Goal: Information Seeking & Learning: Learn about a topic

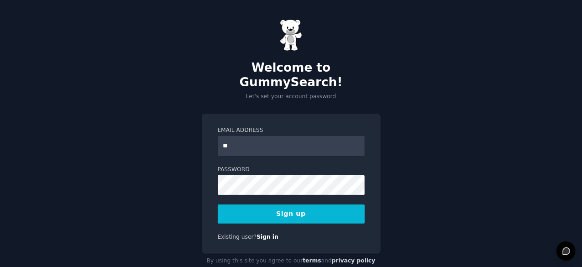
type input "**********"
click at [279, 205] on button "Sign up" at bounding box center [291, 214] width 147 height 19
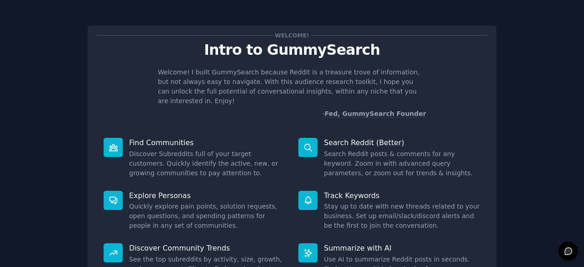
scroll to position [89, 0]
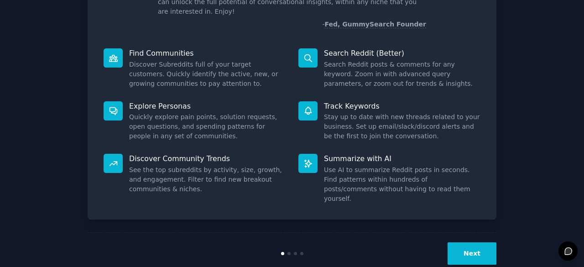
click at [459, 242] on button "Next" at bounding box center [472, 253] width 49 height 22
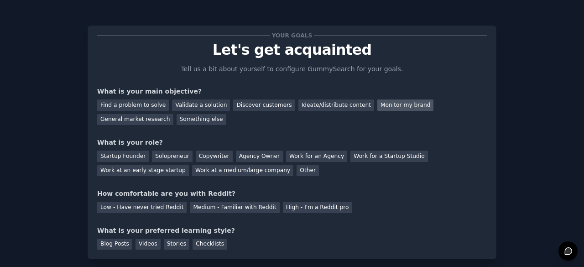
click at [378, 108] on div "Monitor my brand" at bounding box center [406, 105] width 56 height 11
click at [297, 173] on div "Other" at bounding box center [308, 170] width 22 height 11
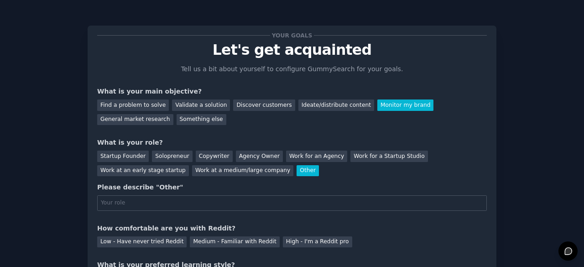
click at [297, 173] on div "Other" at bounding box center [308, 170] width 22 height 11
click at [167, 156] on div "Solopreneur" at bounding box center [172, 156] width 40 height 11
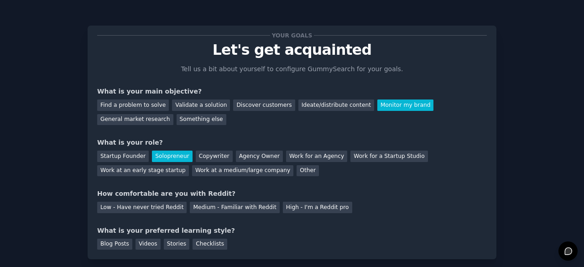
scroll to position [45, 0]
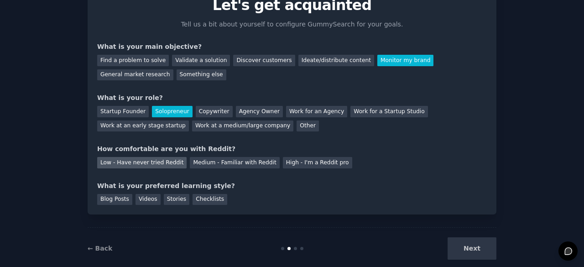
click at [172, 163] on div "Low - Have never tried Reddit" at bounding box center [141, 162] width 89 height 11
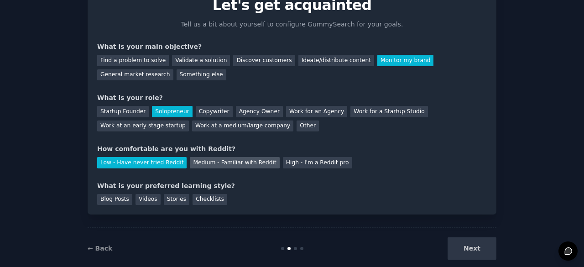
click at [196, 165] on div "Medium - Familiar with Reddit" at bounding box center [234, 162] width 89 height 11
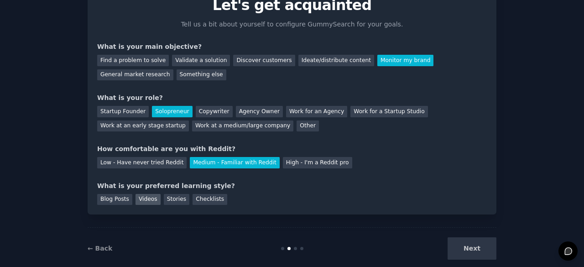
click at [145, 203] on div "Videos" at bounding box center [148, 199] width 25 height 11
click at [457, 248] on button "Next" at bounding box center [472, 248] width 49 height 22
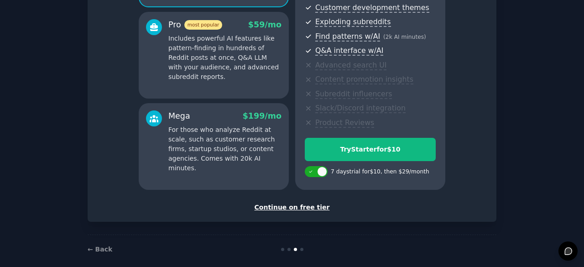
scroll to position [162, 0]
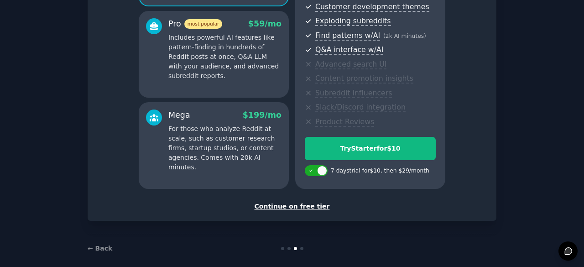
click at [295, 204] on div "Continue on free tier" at bounding box center [292, 207] width 390 height 10
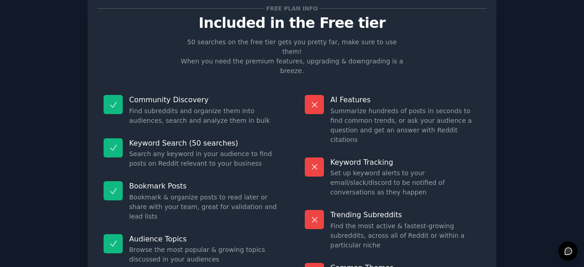
scroll to position [88, 0]
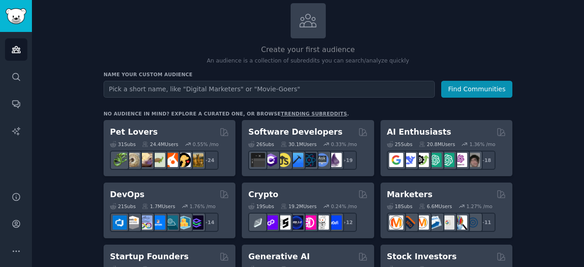
scroll to position [54, 0]
click at [290, 88] on input "text" at bounding box center [269, 89] width 331 height 17
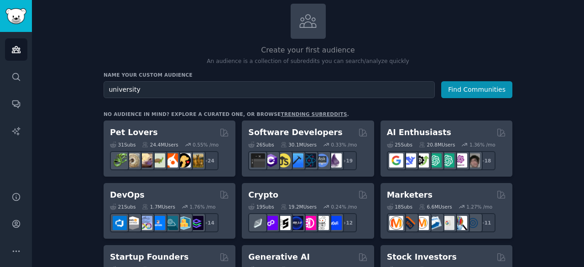
type input "university"
click at [441, 81] on button "Find Communities" at bounding box center [476, 89] width 71 height 17
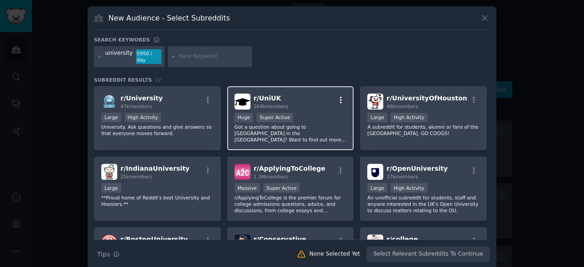
click at [337, 96] on icon "button" at bounding box center [341, 100] width 8 height 8
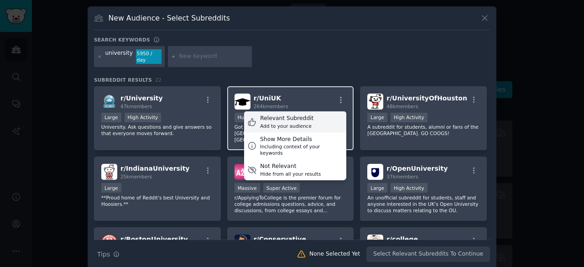
click at [311, 112] on div "Relevant Subreddit Add to your audience" at bounding box center [295, 121] width 102 height 21
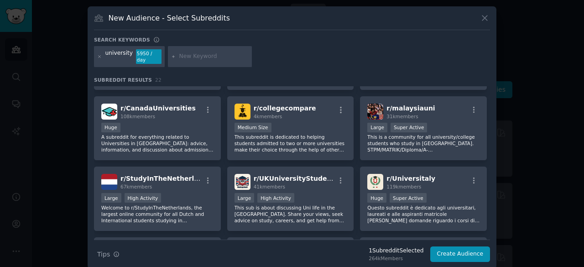
scroll to position [273, 0]
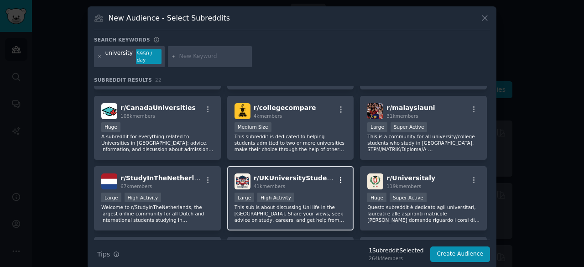
click at [337, 176] on icon "button" at bounding box center [341, 180] width 8 height 8
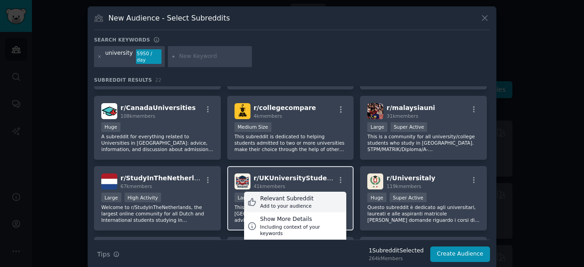
click at [322, 192] on div "Relevant Subreddit Add to your audience" at bounding box center [295, 202] width 102 height 21
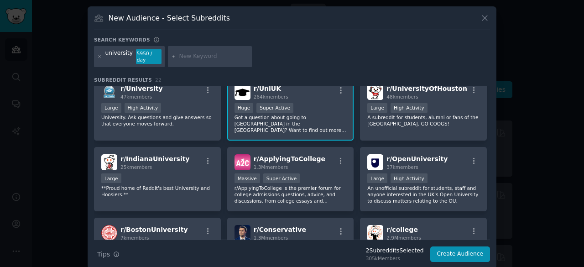
scroll to position [0, 0]
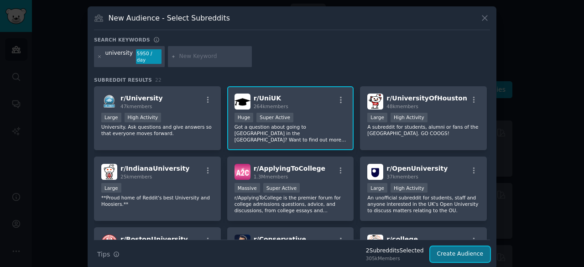
click at [445, 247] on button "Create Audience" at bounding box center [461, 255] width 60 height 16
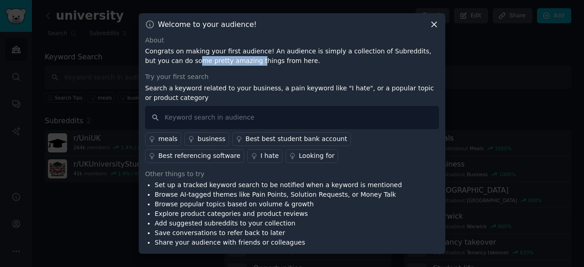
drag, startPoint x: 163, startPoint y: 59, endPoint x: 219, endPoint y: 63, distance: 55.8
click at [219, 63] on p "Congrats on making your first audience! An audience is simply a collection of S…" at bounding box center [292, 56] width 294 height 19
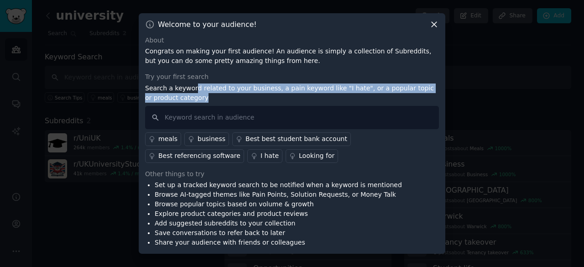
drag, startPoint x: 191, startPoint y: 90, endPoint x: 257, endPoint y: 98, distance: 65.7
click at [257, 98] on p "Search a keyword related to your business, a pain keyword like "I hate", or a p…" at bounding box center [292, 93] width 294 height 19
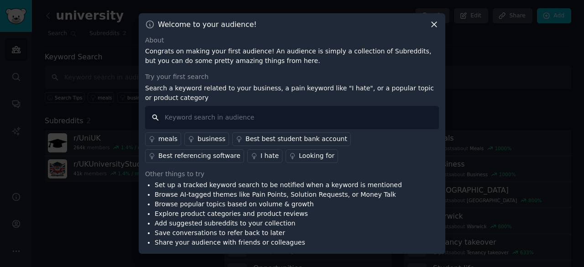
click at [257, 106] on input "text" at bounding box center [292, 117] width 294 height 23
click at [193, 125] on input "text" at bounding box center [292, 117] width 294 height 23
type input "research degrees"
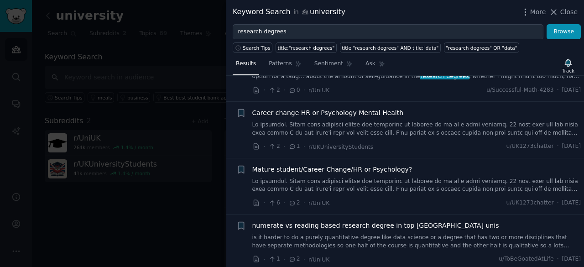
scroll to position [280, 0]
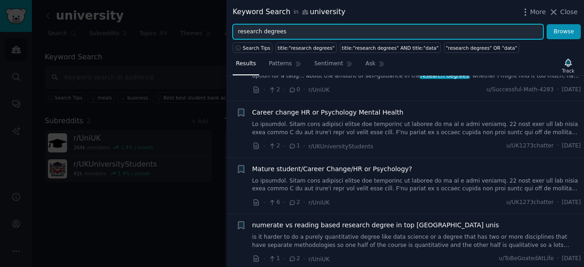
drag, startPoint x: 291, startPoint y: 35, endPoint x: 226, endPoint y: 34, distance: 64.8
click at [226, 34] on div "research degrees Browse" at bounding box center [405, 32] width 358 height 16
type input "art and design"
click at [547, 24] on button "Browse" at bounding box center [564, 32] width 34 height 16
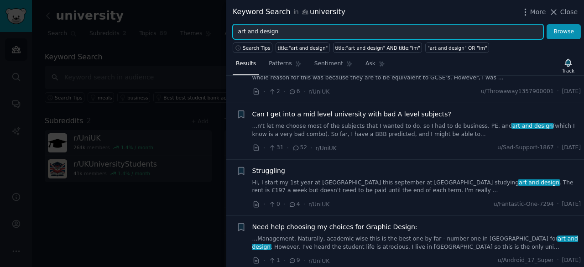
scroll to position [157, 0]
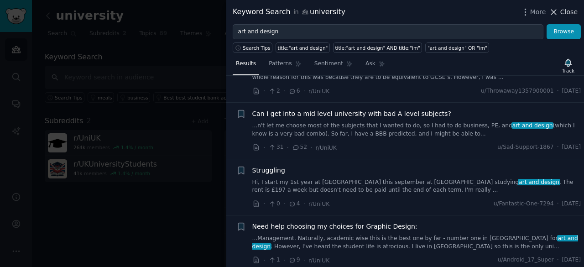
click at [559, 9] on icon at bounding box center [554, 12] width 10 height 10
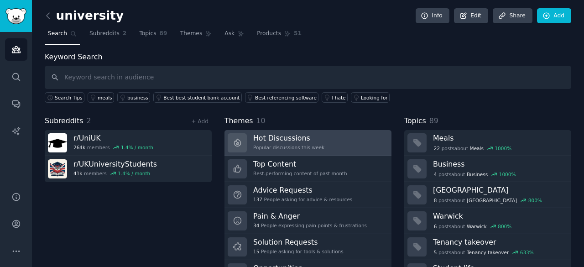
click at [319, 148] on link "Hot Discussions Popular discussions this week" at bounding box center [308, 143] width 167 height 26
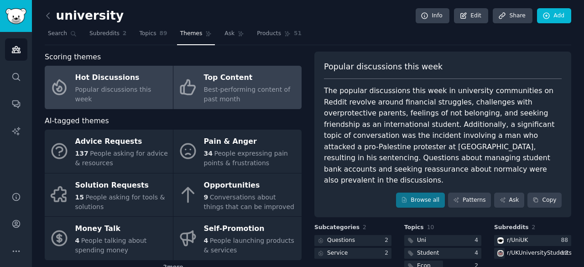
click at [215, 92] on span "Best-performing content of past month" at bounding box center [247, 94] width 87 height 17
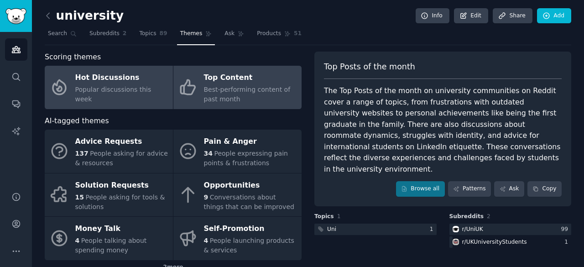
click at [86, 78] on div "Hot Discussions" at bounding box center [121, 78] width 93 height 15
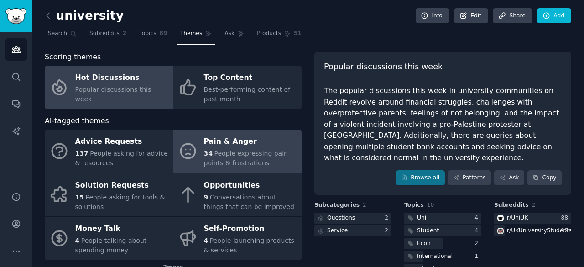
click at [231, 167] on div "34 People expressing pain points & frustrations" at bounding box center [250, 158] width 93 height 19
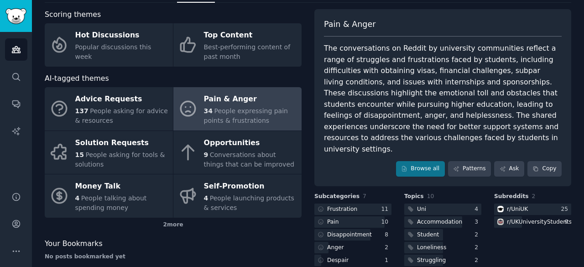
scroll to position [10, 0]
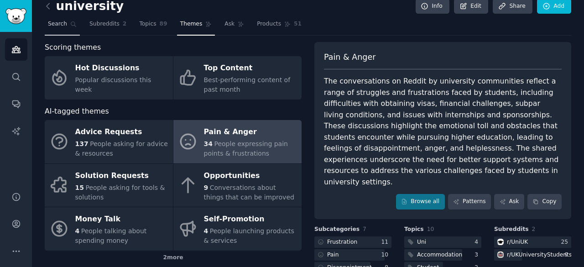
click at [51, 23] on span "Search" at bounding box center [57, 24] width 19 height 8
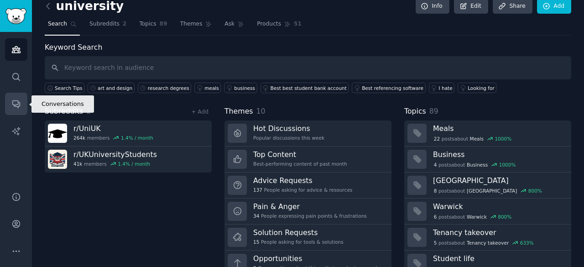
click at [21, 103] on link "Conversations" at bounding box center [16, 104] width 22 height 22
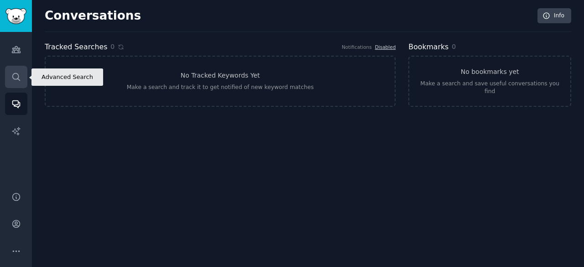
click at [21, 82] on link "Search" at bounding box center [16, 77] width 22 height 22
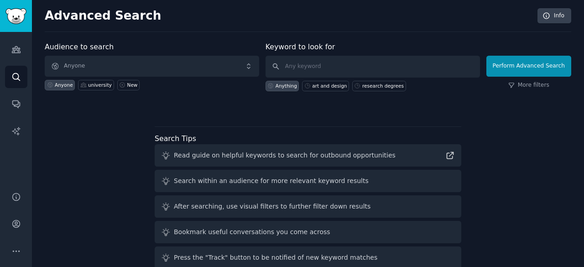
click at [123, 78] on div "Anyone university New" at bounding box center [152, 84] width 215 height 14
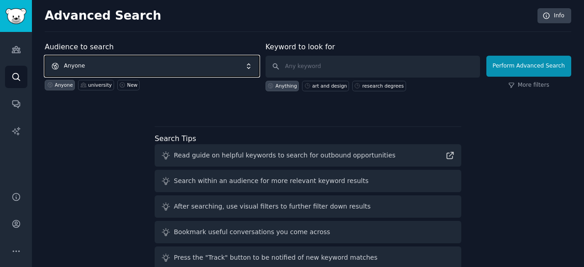
click at [136, 64] on span "Anyone" at bounding box center [152, 66] width 215 height 21
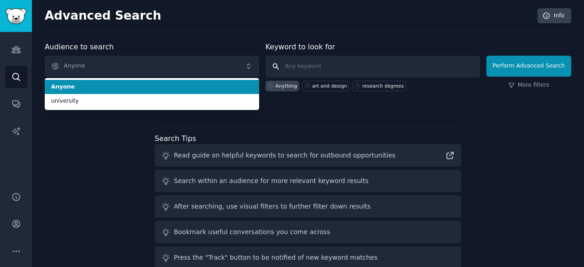
click at [319, 69] on input "text" at bounding box center [373, 67] width 215 height 22
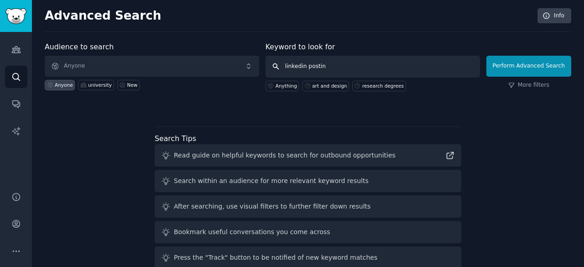
type input "linkedin posting"
click button "Perform Advanced Search" at bounding box center [529, 66] width 85 height 21
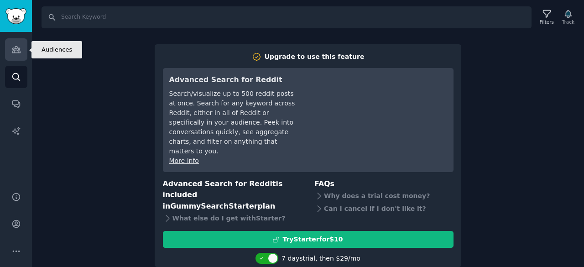
click at [10, 57] on link "Audiences" at bounding box center [16, 49] width 22 height 22
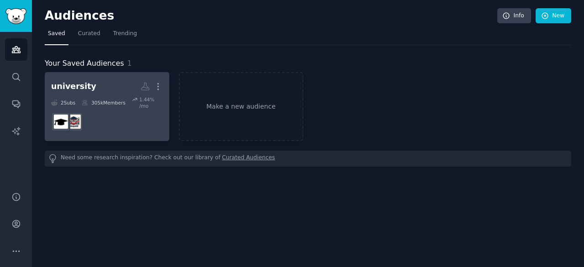
click at [136, 109] on dd at bounding box center [107, 122] width 112 height 26
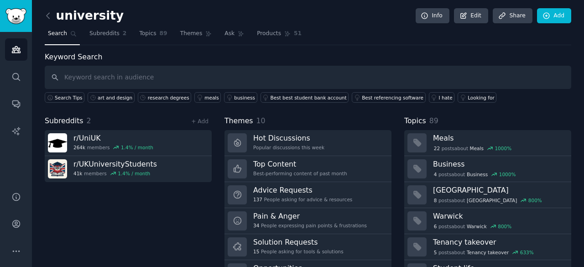
click at [300, 70] on input "text" at bounding box center [308, 77] width 527 height 23
type input "linkedin"
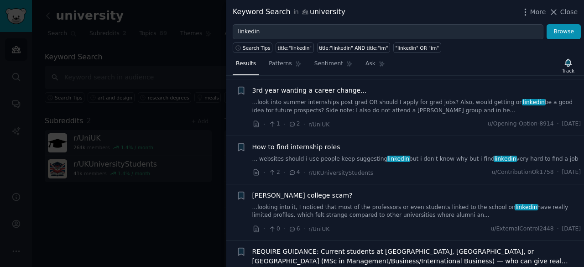
scroll to position [277, 0]
click at [427, 160] on link "... websites should i use people keep suggesting linkedin but i don't know why …" at bounding box center [416, 159] width 329 height 8
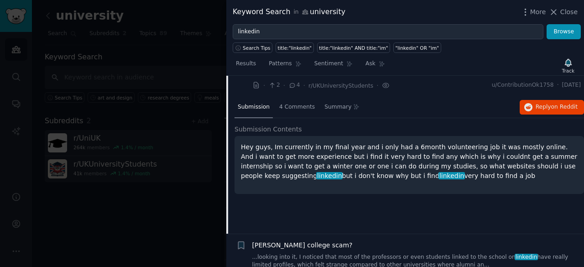
scroll to position [363, 0]
click at [299, 111] on div "4 Comments" at bounding box center [297, 108] width 42 height 22
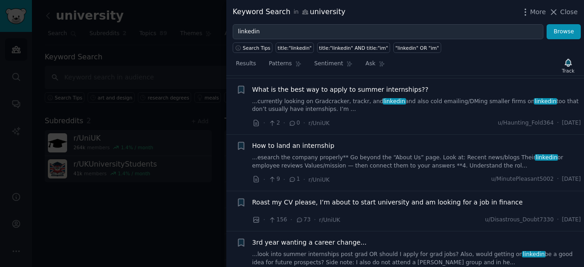
scroll to position [0, 0]
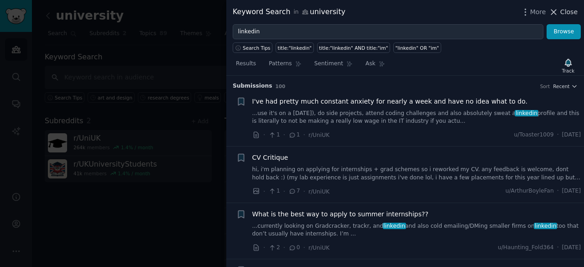
click at [562, 7] on span "Close" at bounding box center [569, 12] width 17 height 10
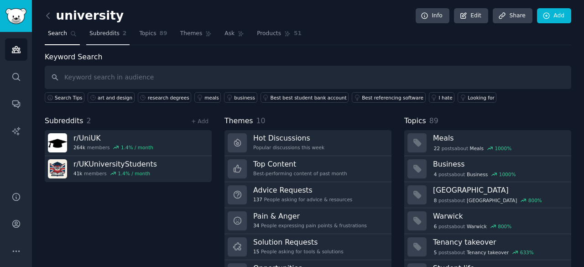
click at [102, 30] on span "Subreddits" at bounding box center [104, 34] width 30 height 8
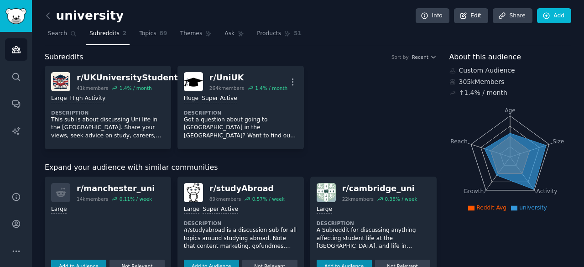
click at [89, 16] on h2 "university" at bounding box center [84, 16] width 79 height 15
click at [62, 33] on span "Search" at bounding box center [57, 34] width 19 height 8
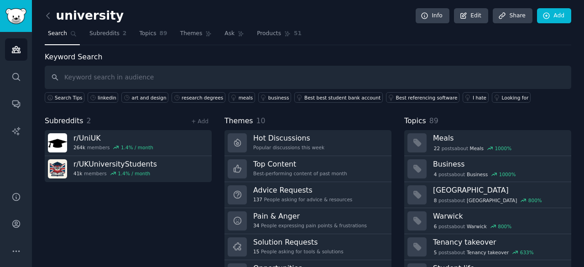
scroll to position [46, 0]
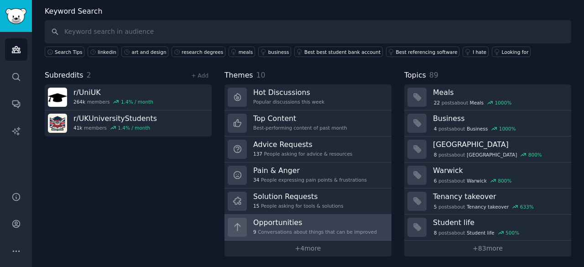
click at [330, 218] on h3 "Opportunities" at bounding box center [315, 223] width 124 height 10
